Goal: Task Accomplishment & Management: Use online tool/utility

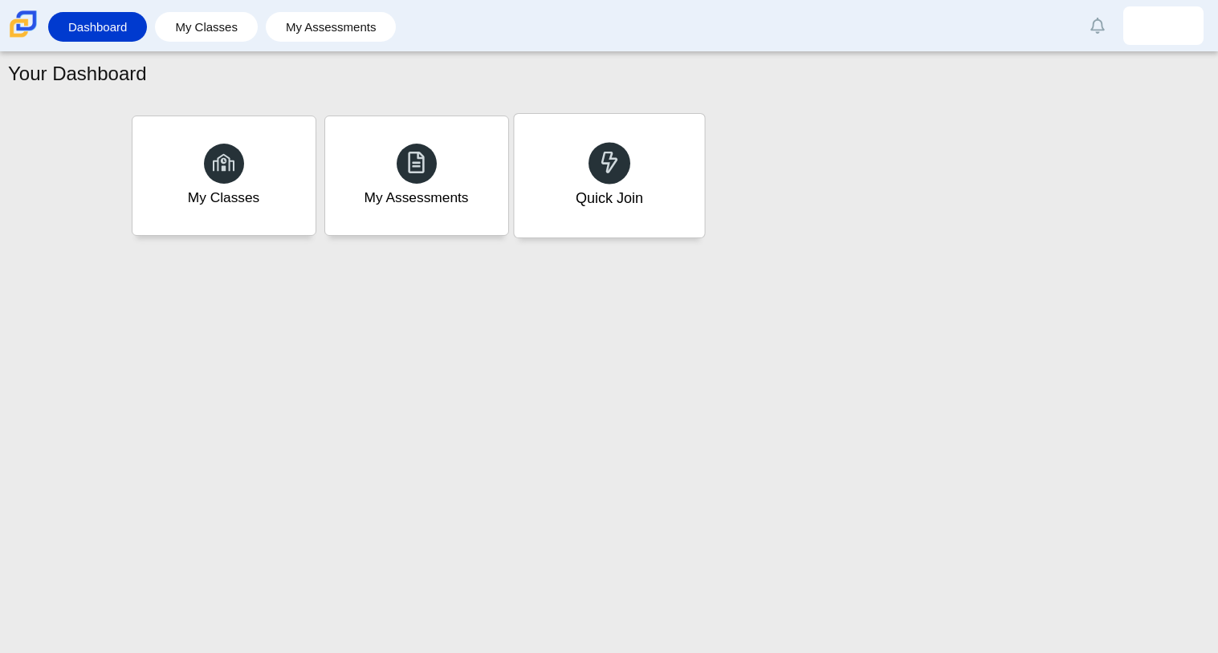
click at [561, 202] on div "Quick Join" at bounding box center [609, 176] width 190 height 124
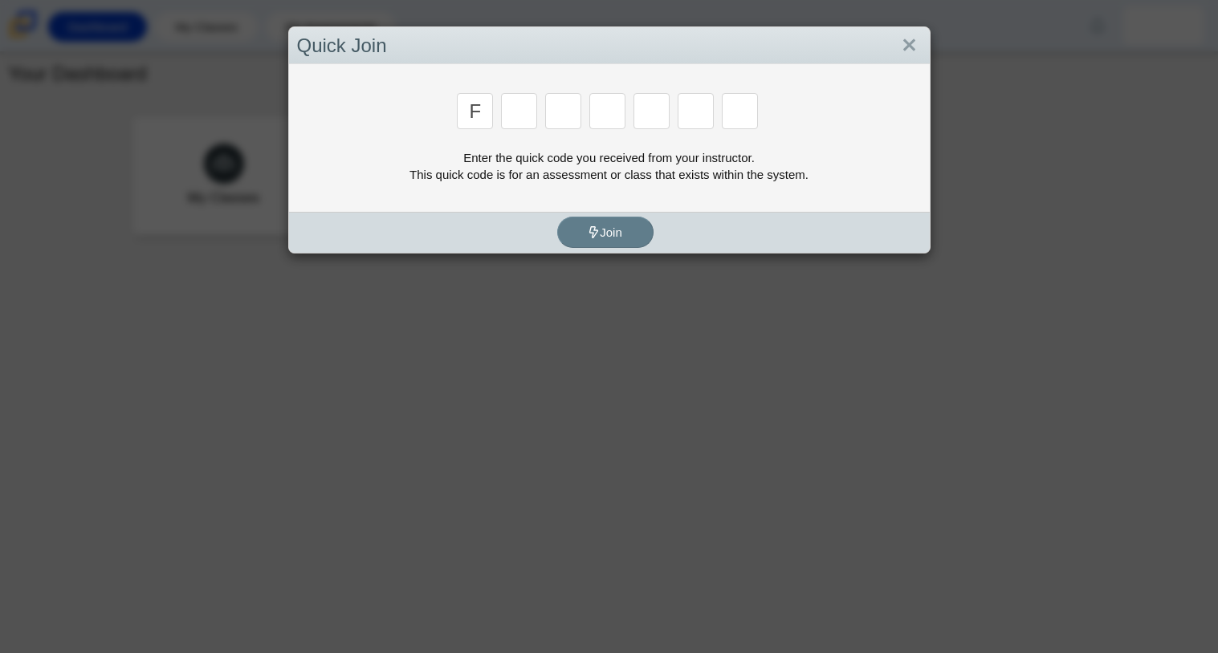
type input "f"
type input "7"
type input "m"
type input "c"
type input "h"
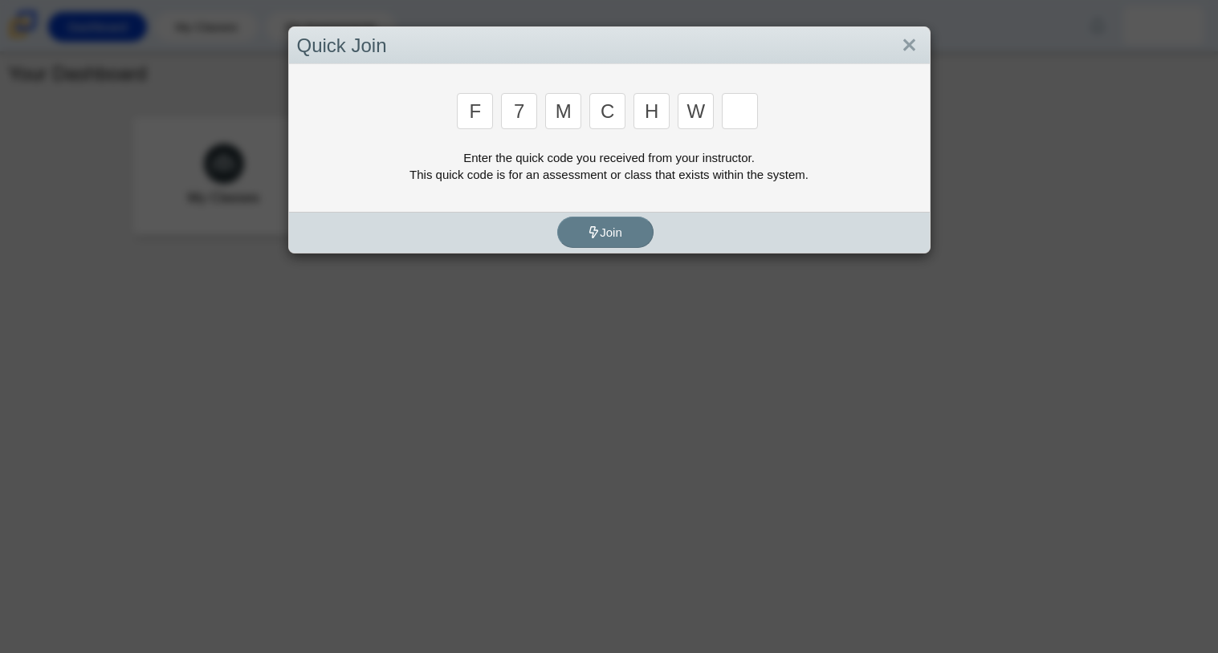
type input "w"
type input "k"
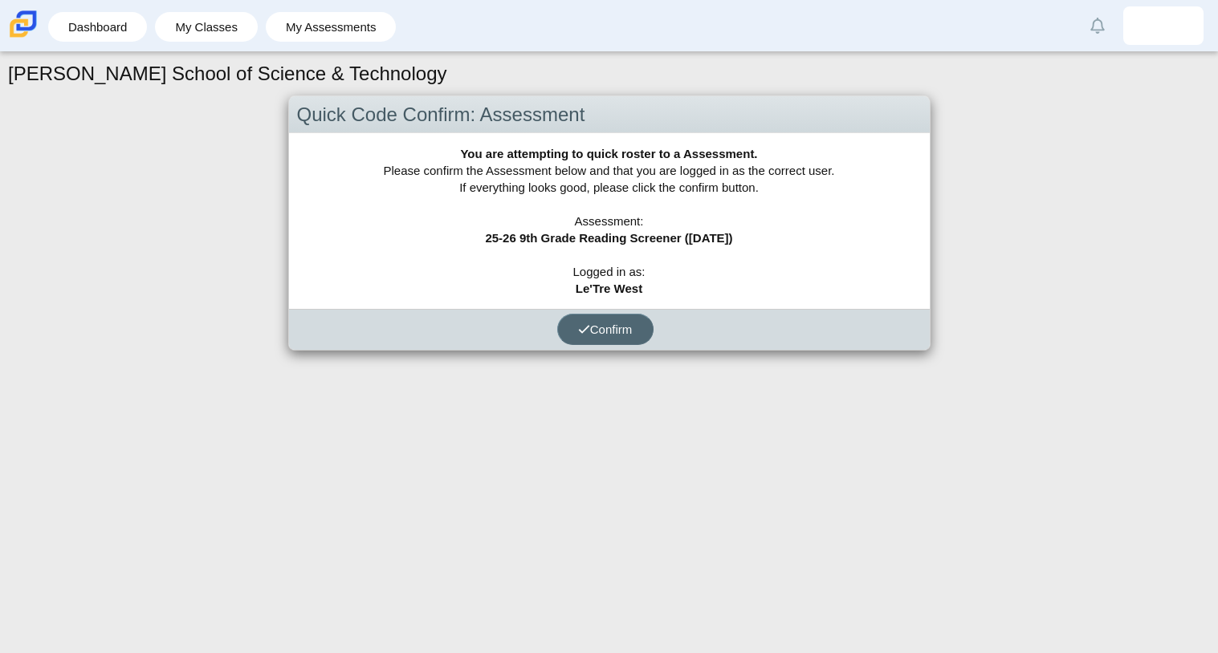
click at [589, 326] on span "Confirm" at bounding box center [605, 330] width 55 height 14
